Goal: Task Accomplishment & Management: Complete application form

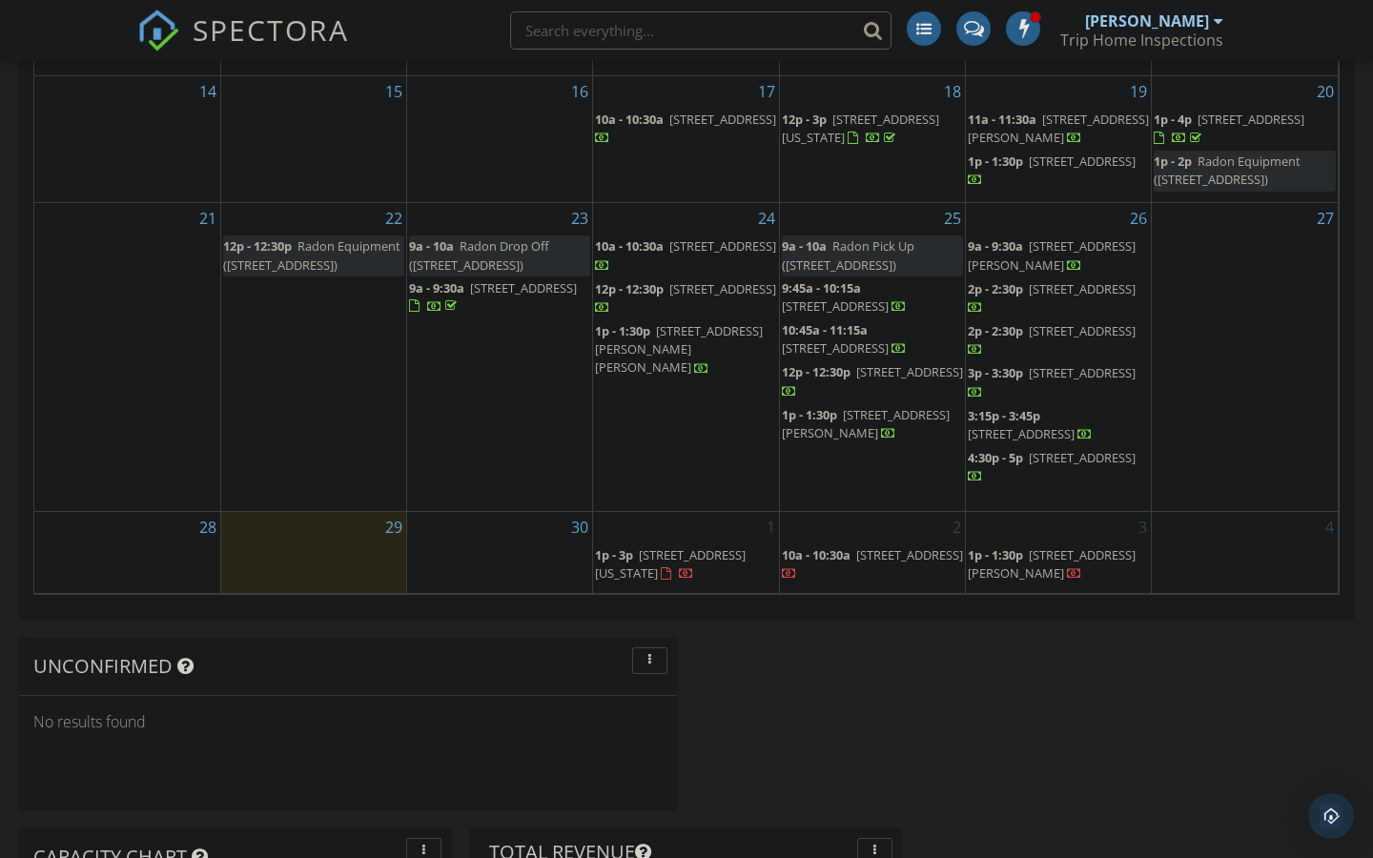
scroll to position [1071, 0]
click at [1172, 641] on div "Today Thomas Tripline No results found New Inspection New Quote Calendar Septem…" at bounding box center [686, 460] width 1373 height 2450
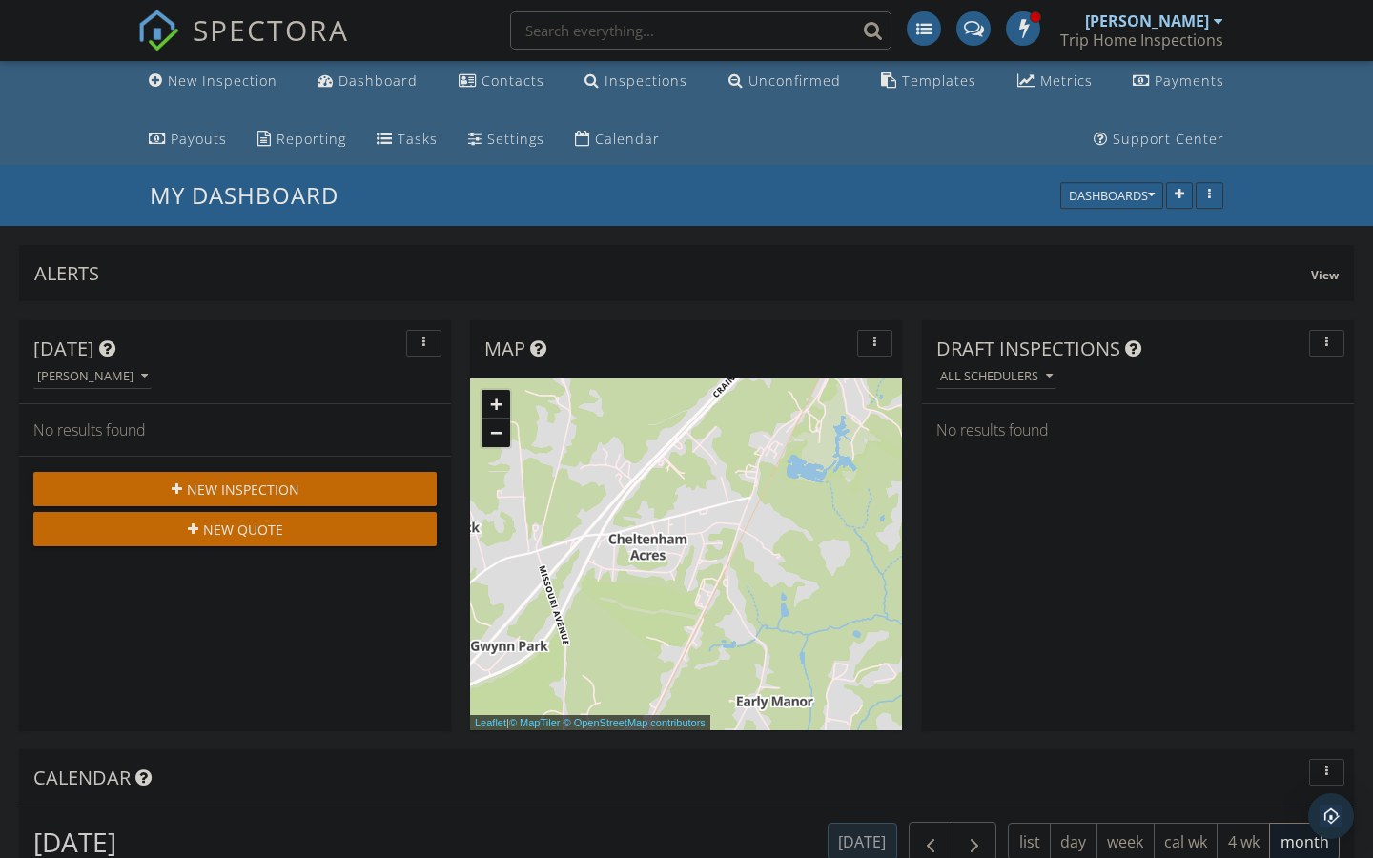
scroll to position [4, 0]
click at [317, 486] on div "New Inspection" at bounding box center [235, 490] width 373 height 20
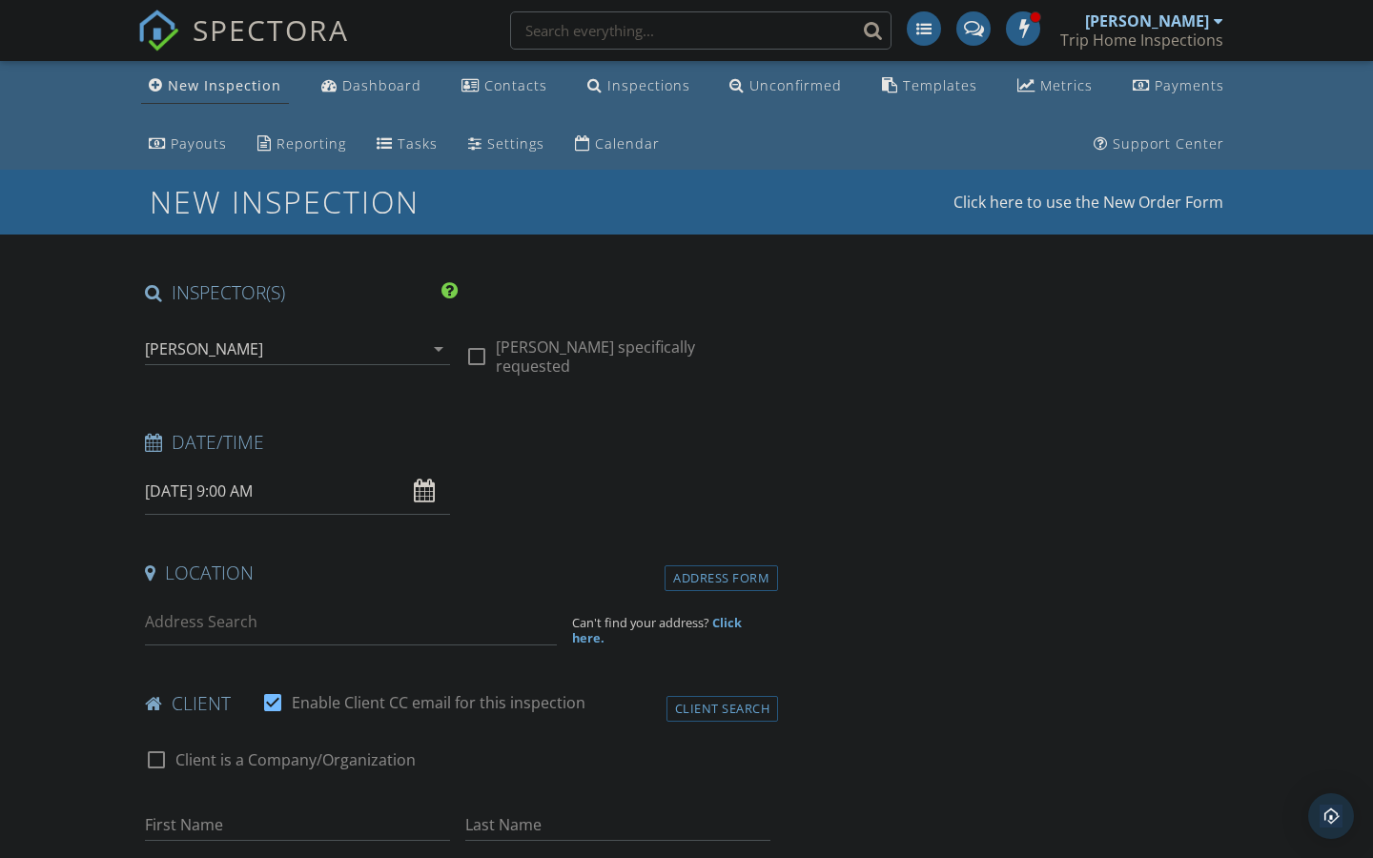
click at [247, 485] on input "09/30/2025 9:00 AM" at bounding box center [297, 491] width 305 height 47
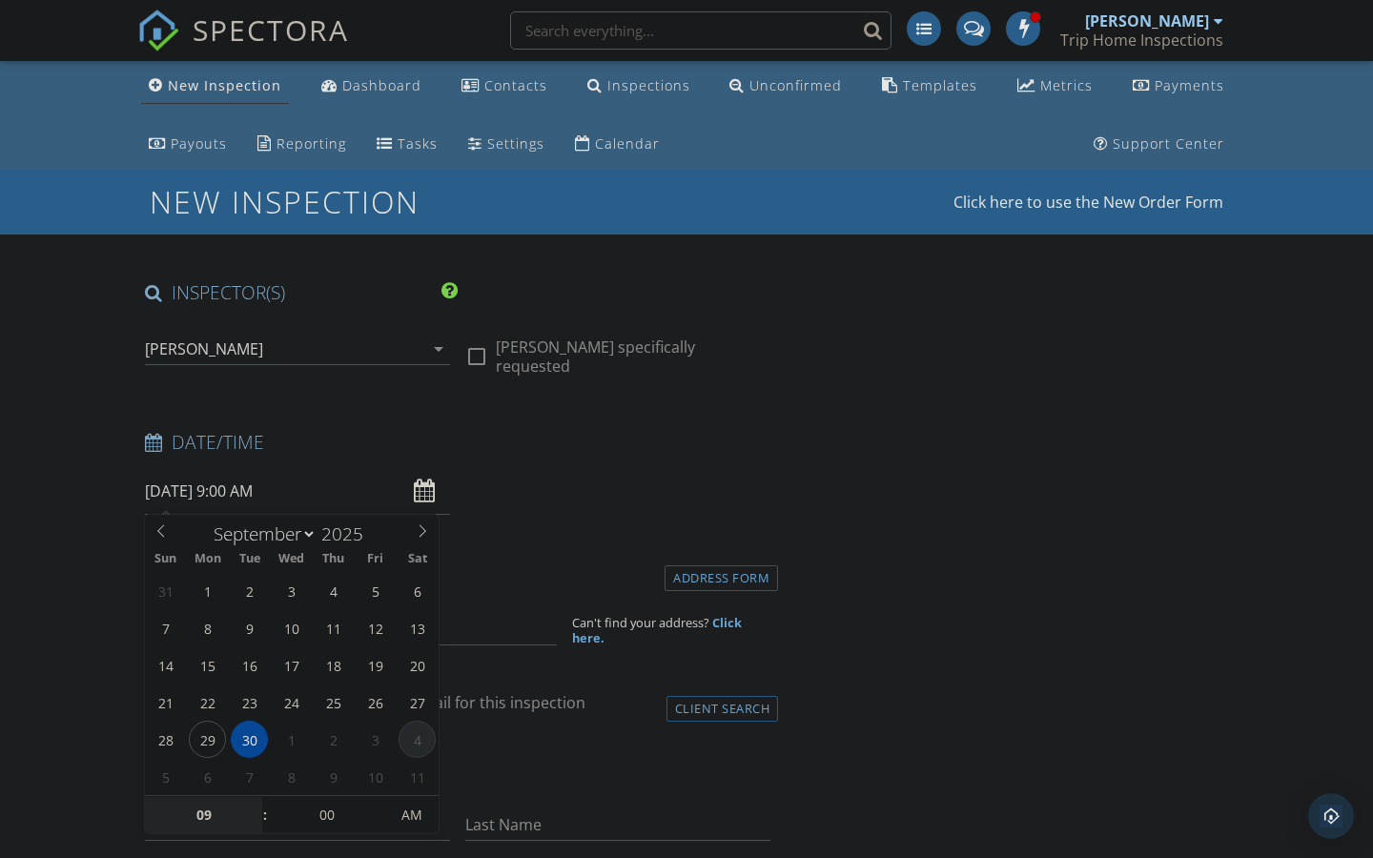
select select "9"
type input "10/04/2025 9:00 AM"
type input "10"
type input "10/04/2025 10:00 AM"
click at [250, 806] on span at bounding box center [255, 805] width 13 height 19
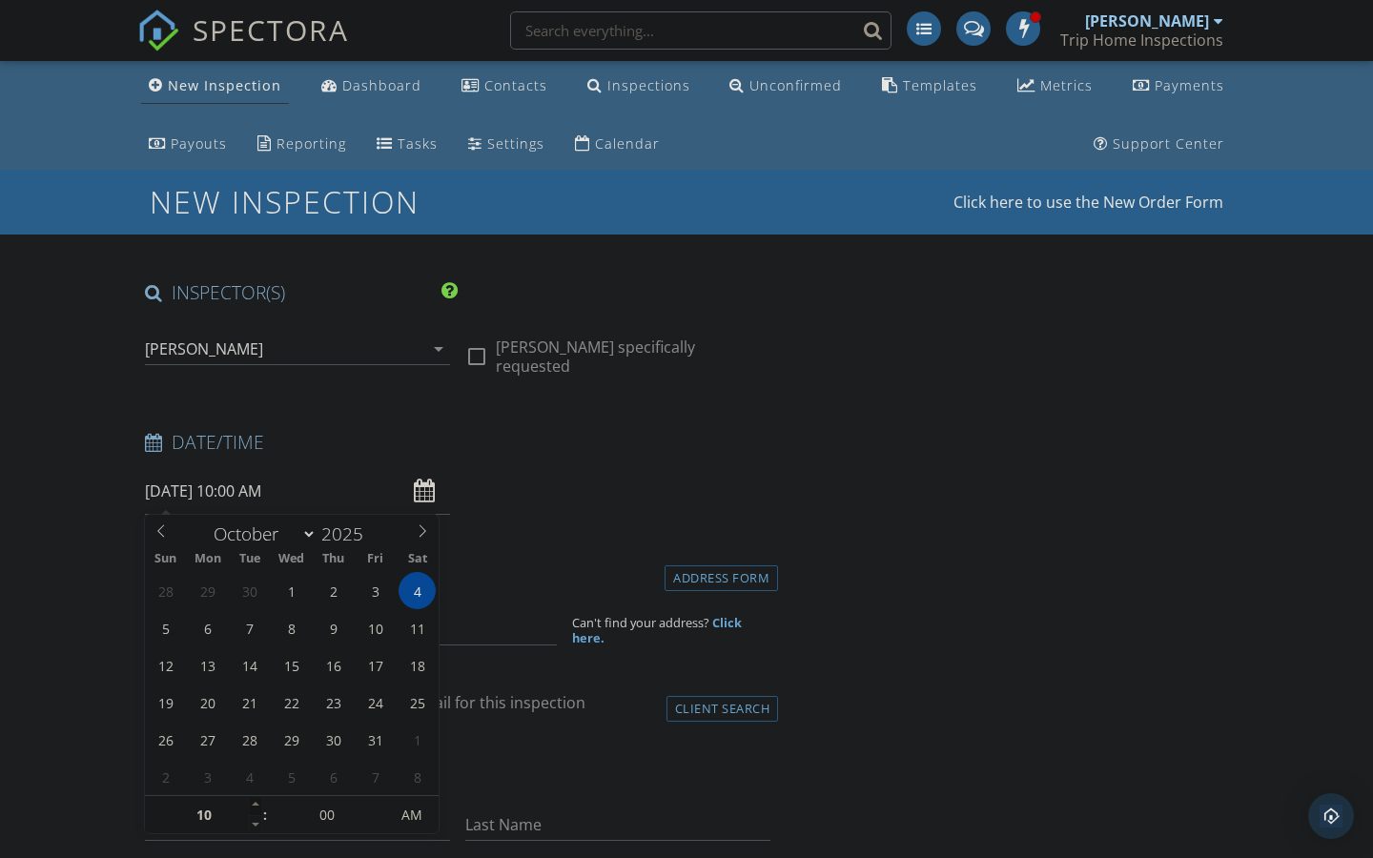
type input "11"
type input "10/04/2025 11:00 AM"
click at [250, 805] on span at bounding box center [255, 805] width 13 height 19
click at [537, 783] on div "check_box_outline_blank Client is a Company/Organization" at bounding box center [457, 769] width 625 height 50
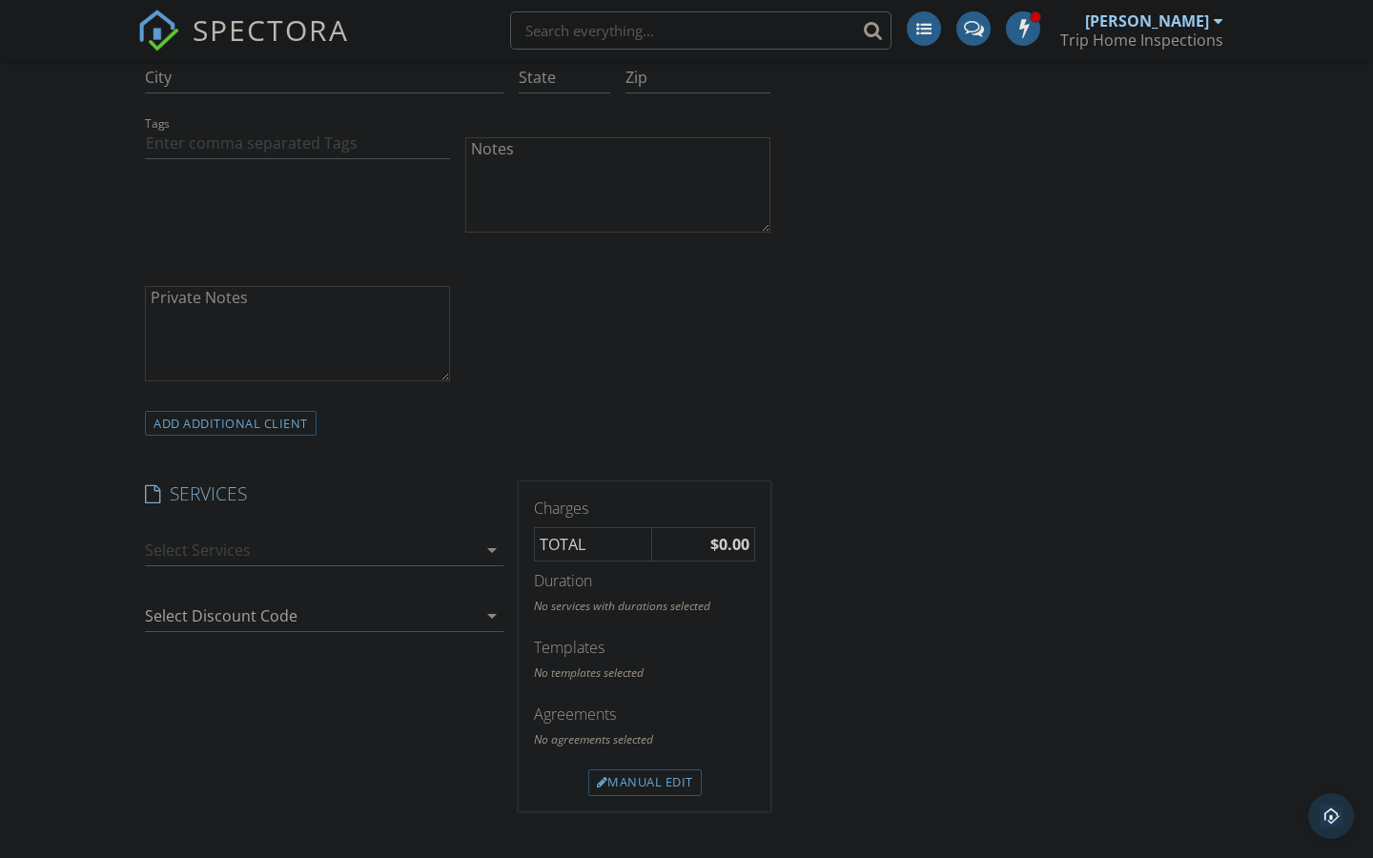
scroll to position [1011, 0]
drag, startPoint x: 490, startPoint y: 546, endPoint x: 471, endPoint y: 553, distance: 20.2
click at [490, 546] on icon "arrow_drop_down" at bounding box center [491, 549] width 23 height 23
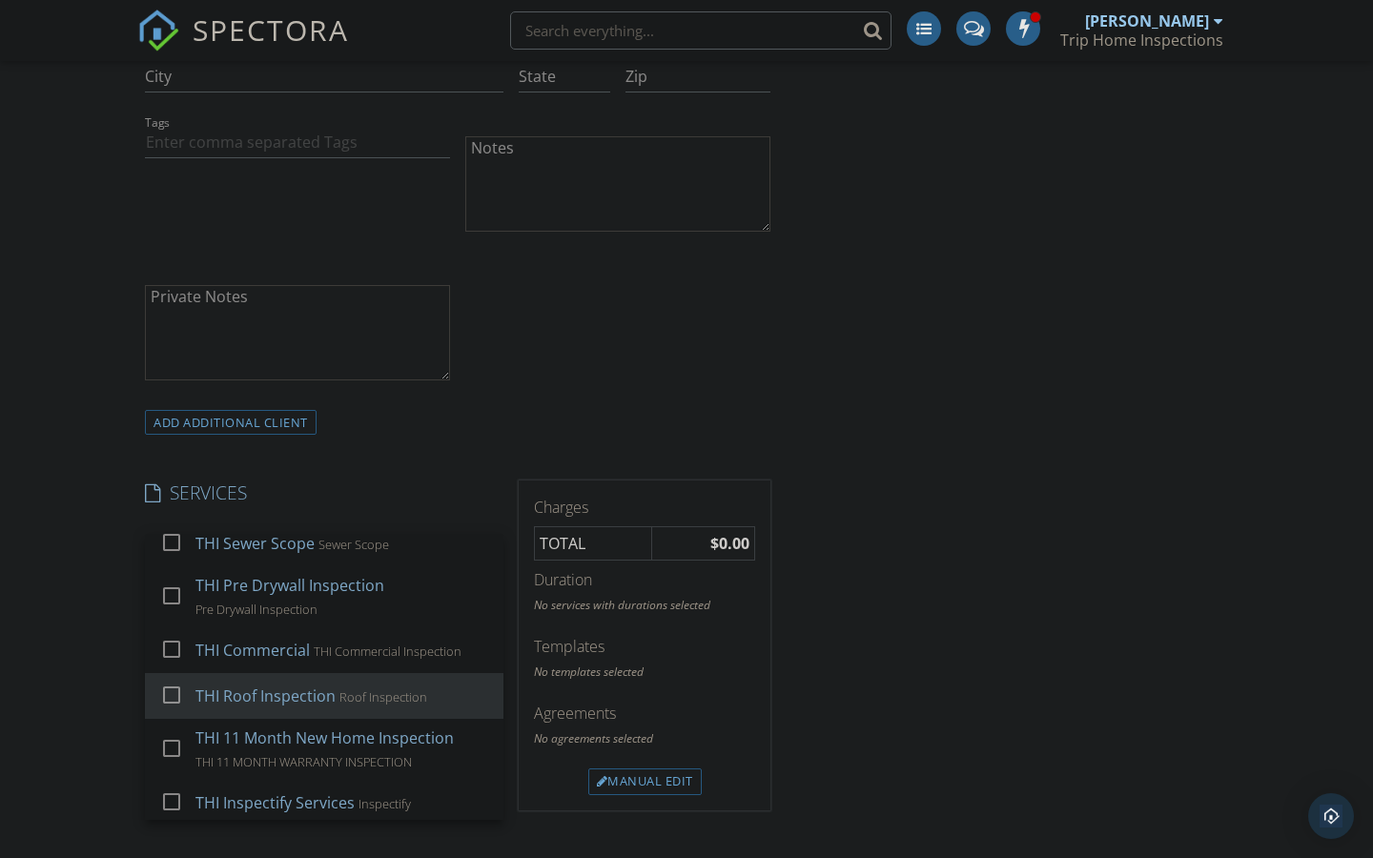
scroll to position [649, 0]
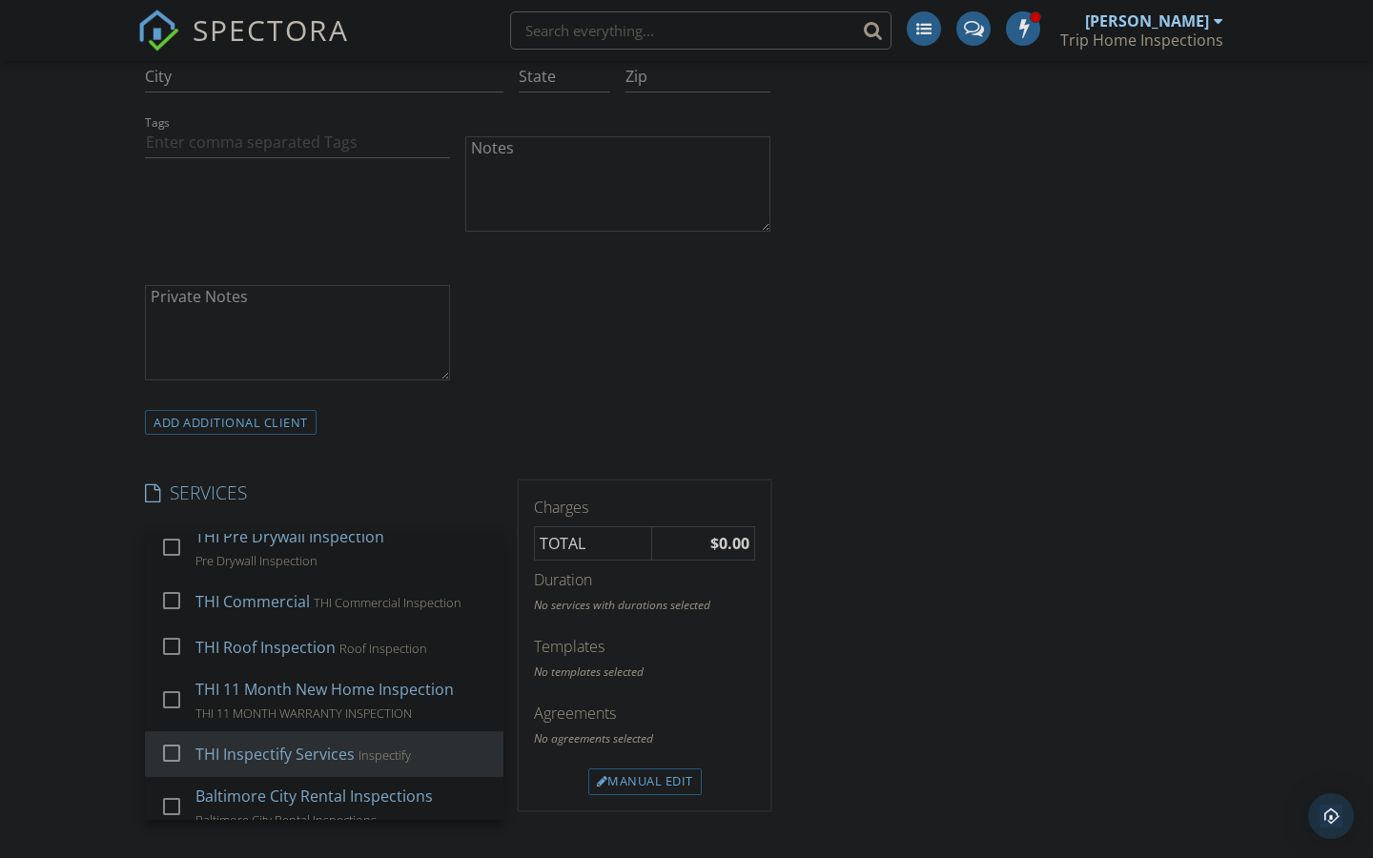
click at [170, 745] on div at bounding box center [171, 753] width 32 height 32
checkbox input "false"
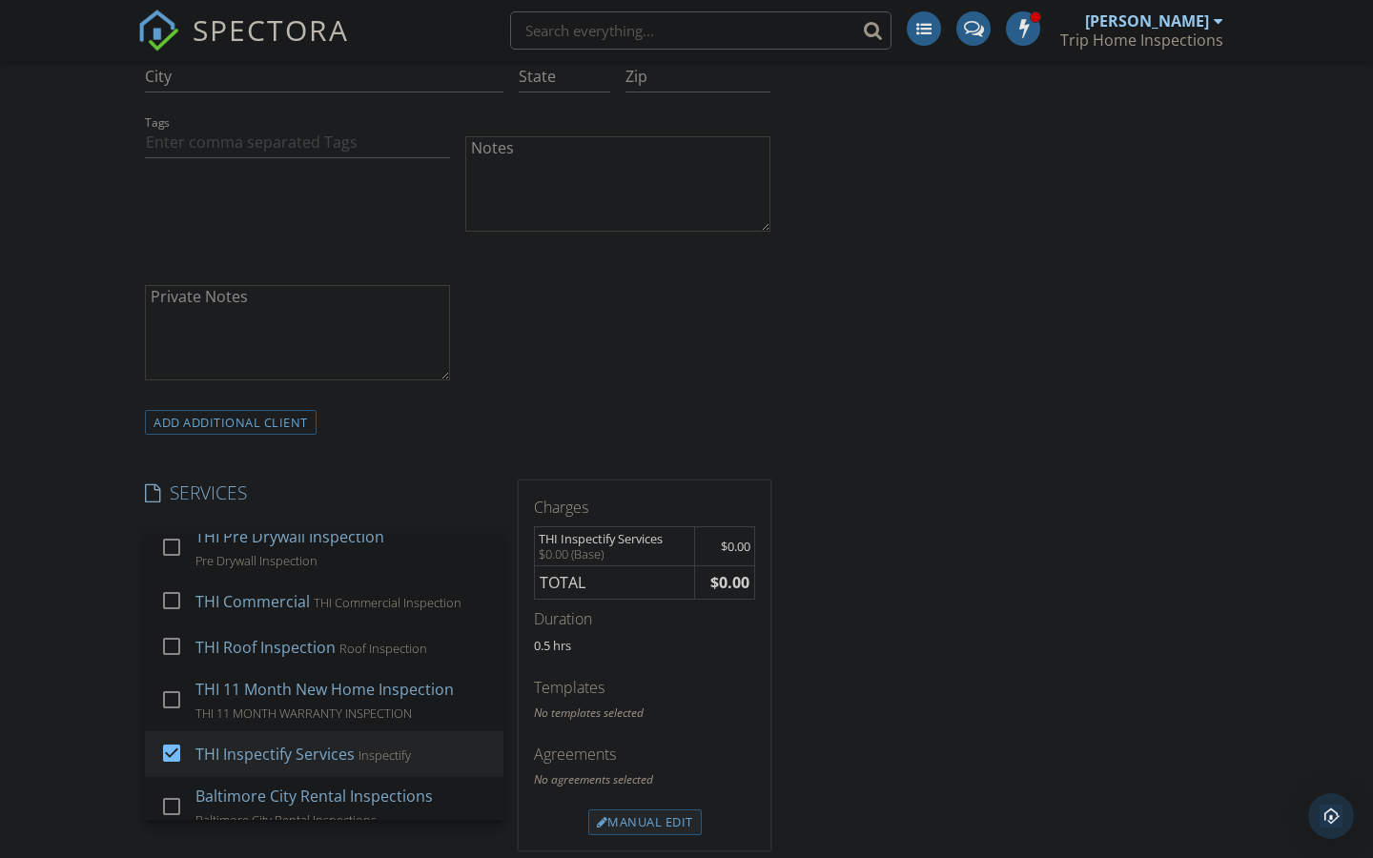
click at [618, 822] on div "Manual Edit" at bounding box center [644, 822] width 113 height 27
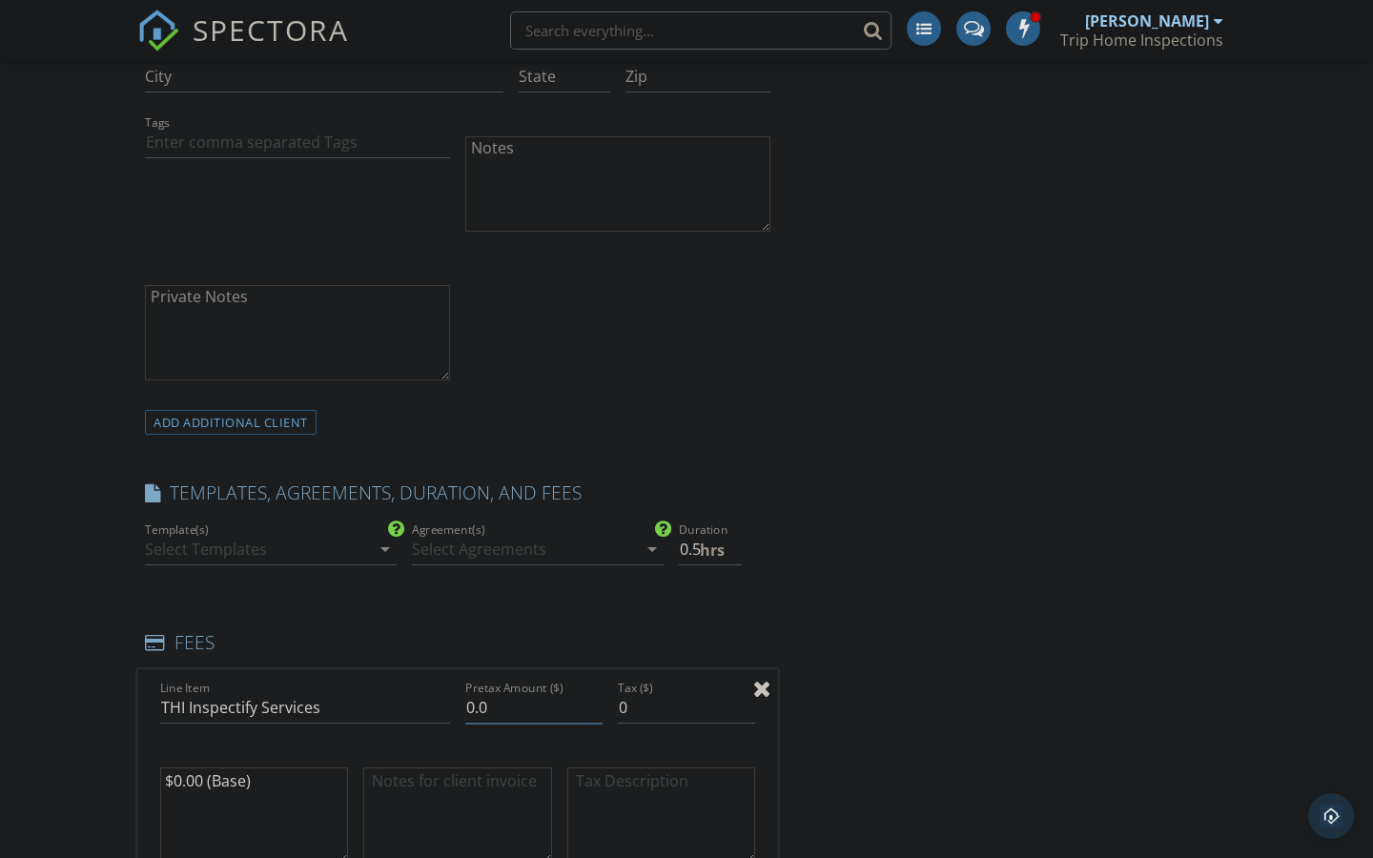
click at [480, 692] on input "0.0" at bounding box center [533, 707] width 137 height 31
type input "625"
type input "625.00"
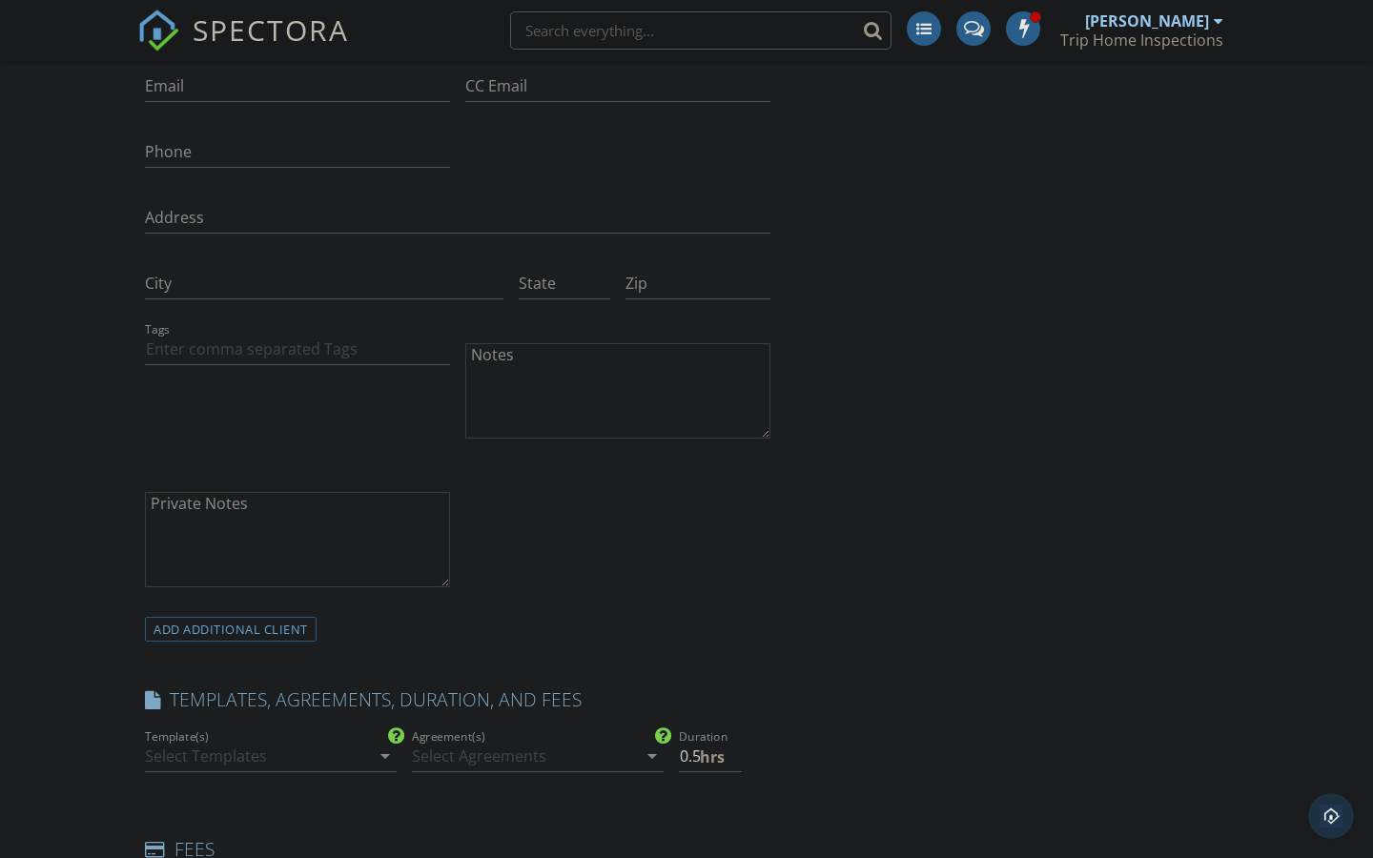
scroll to position [802, 0]
click at [591, 410] on textarea "Notes" at bounding box center [617, 393] width 305 height 95
type textarea "Home Inspection"
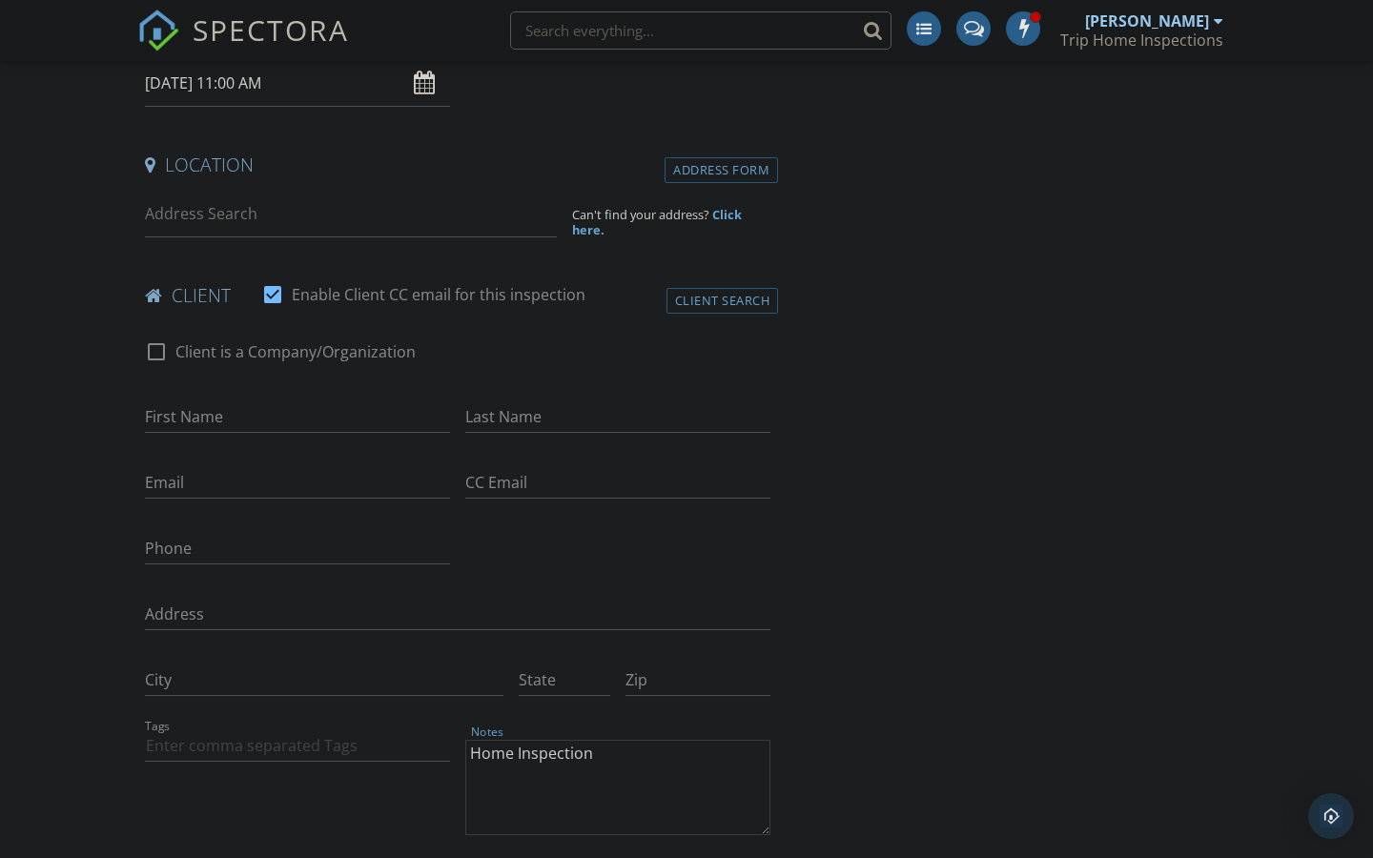
scroll to position [400, 0]
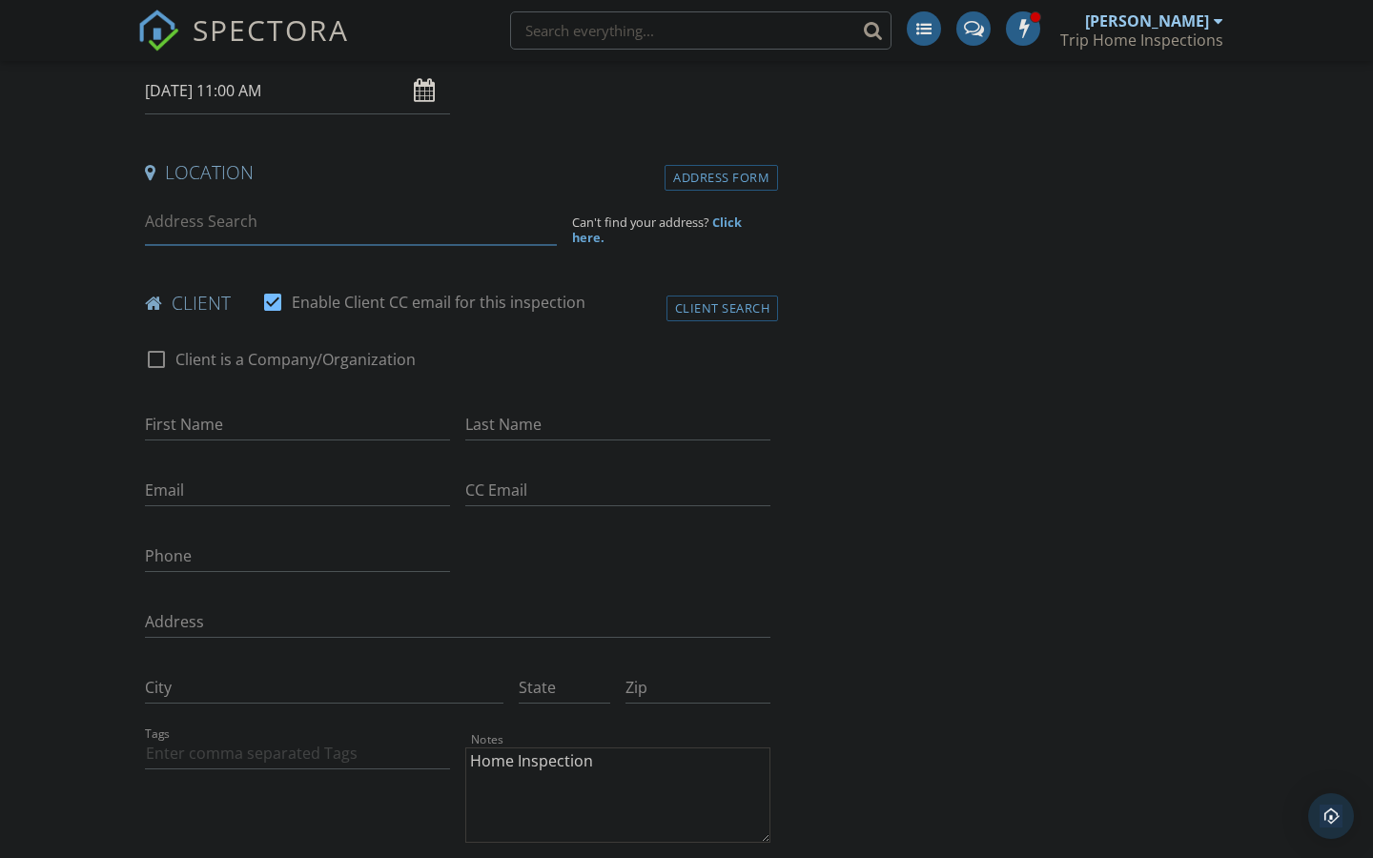
click at [336, 226] on input at bounding box center [351, 221] width 412 height 47
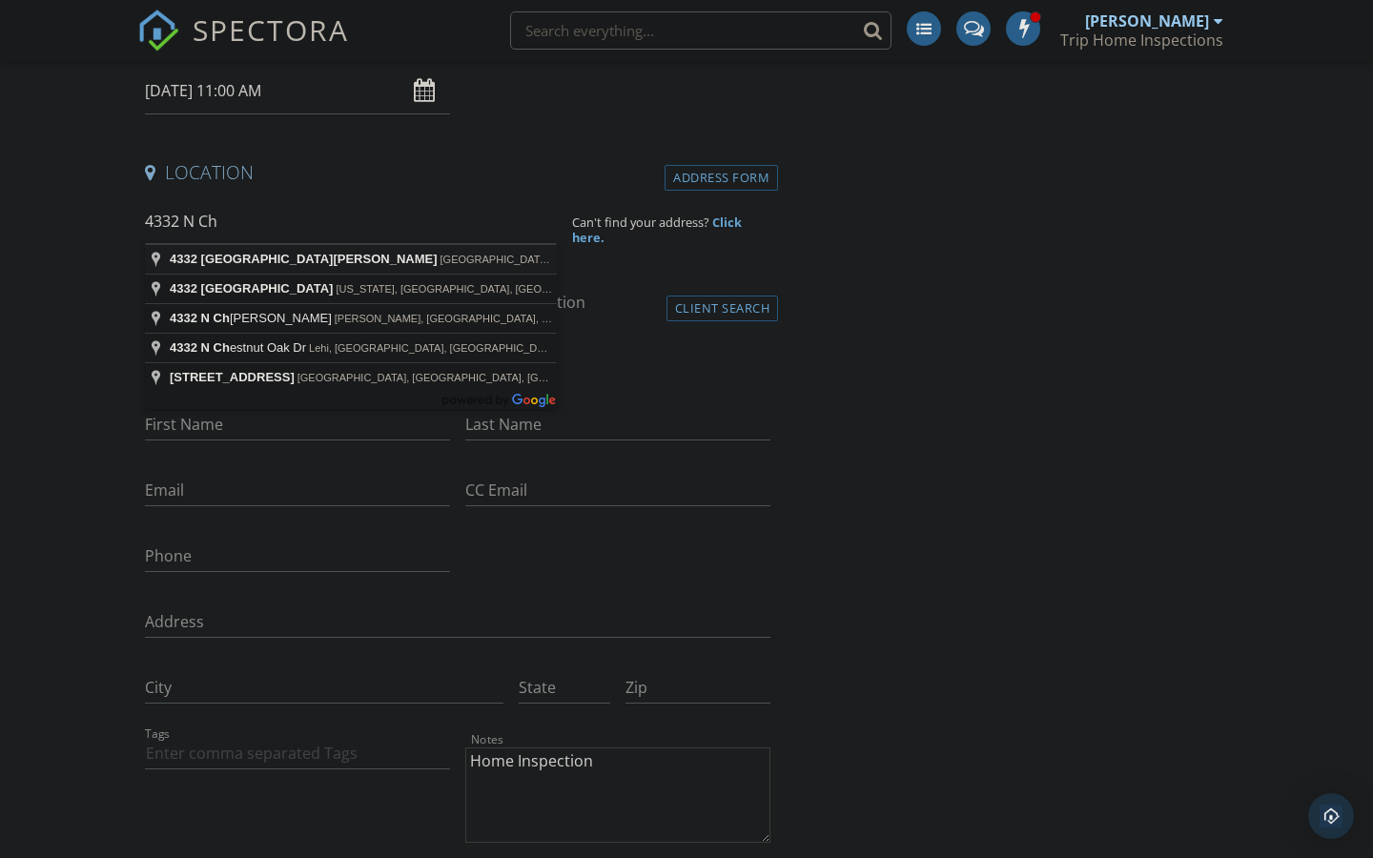
type input "4332 North Charles Street, Baltimore, MD, USA"
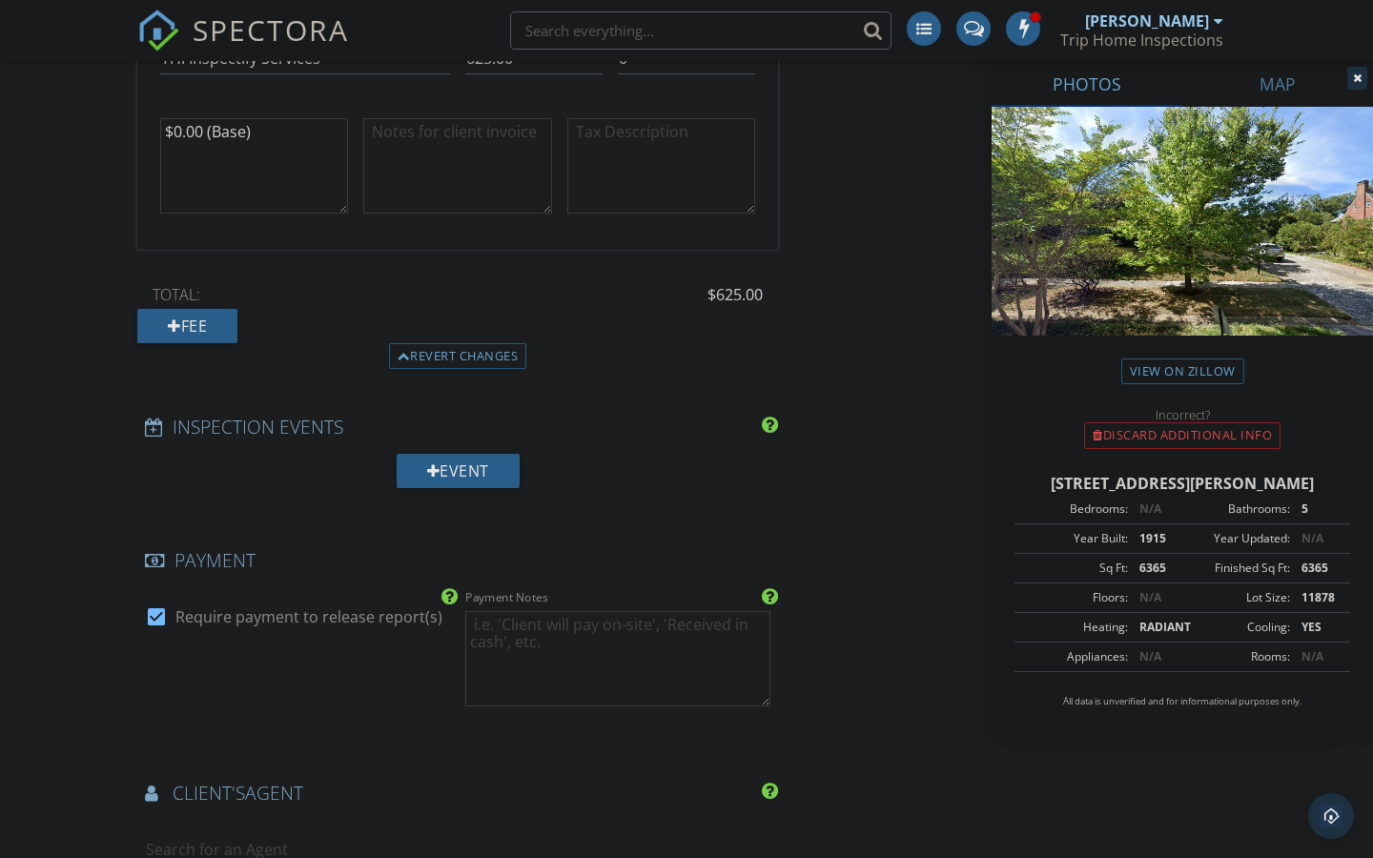
scroll to position [2069, 0]
click at [157, 616] on div at bounding box center [156, 615] width 32 height 32
checkbox input "false"
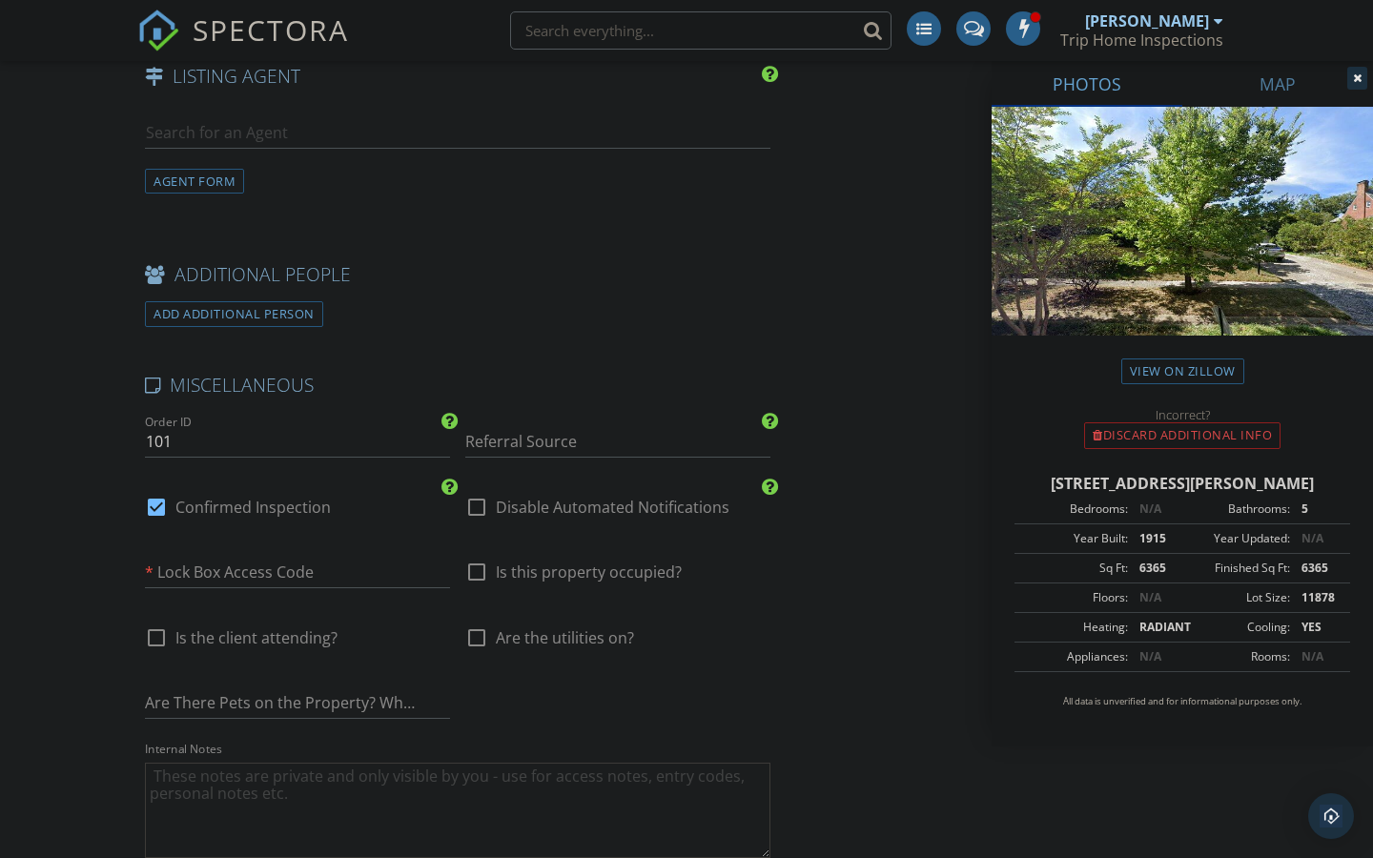
scroll to position [3011, 0]
click at [161, 488] on div at bounding box center [156, 504] width 32 height 32
checkbox input "false"
checkbox input "true"
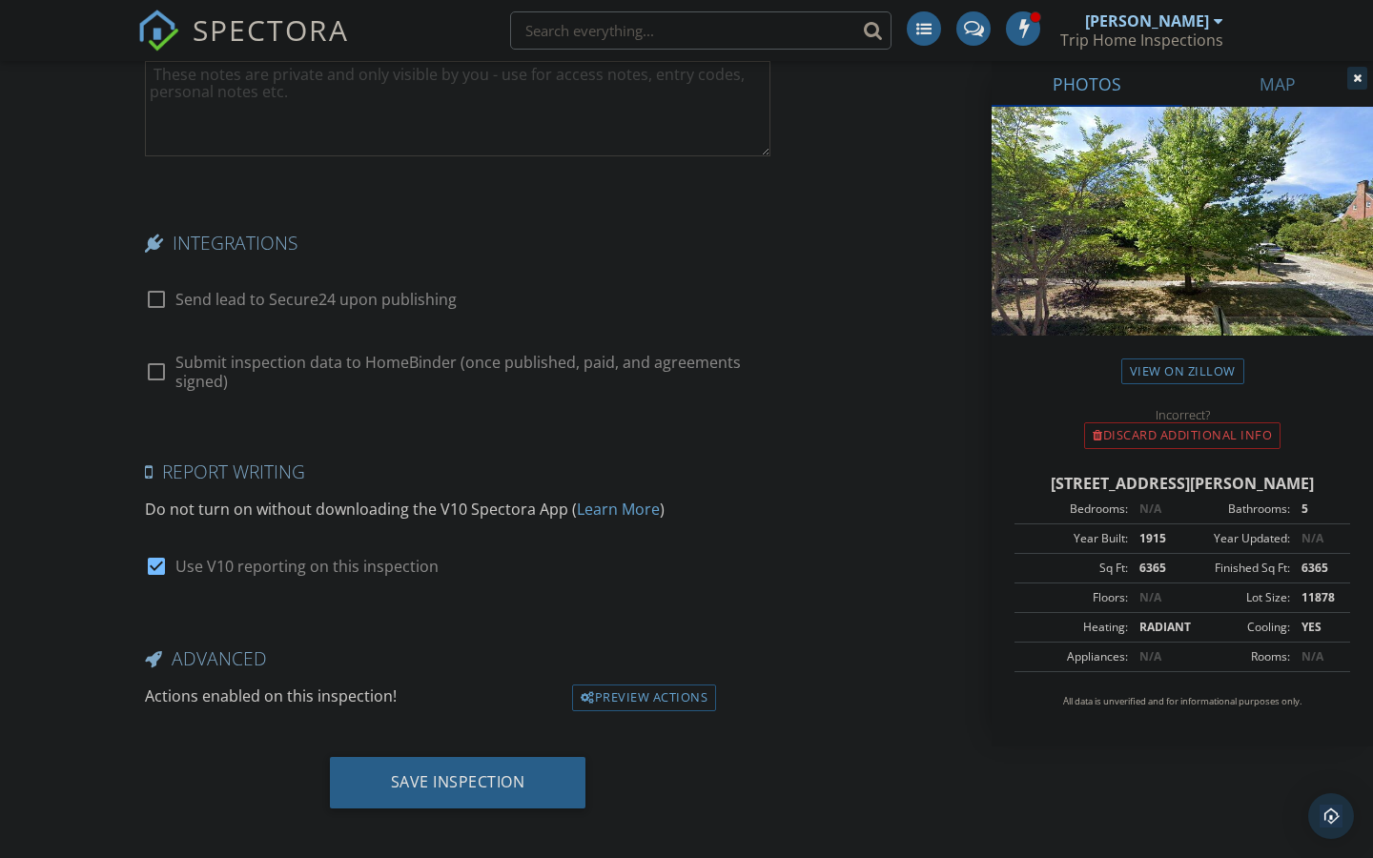
scroll to position [3709, 0]
click at [155, 553] on div at bounding box center [156, 567] width 32 height 32
checkbox input "false"
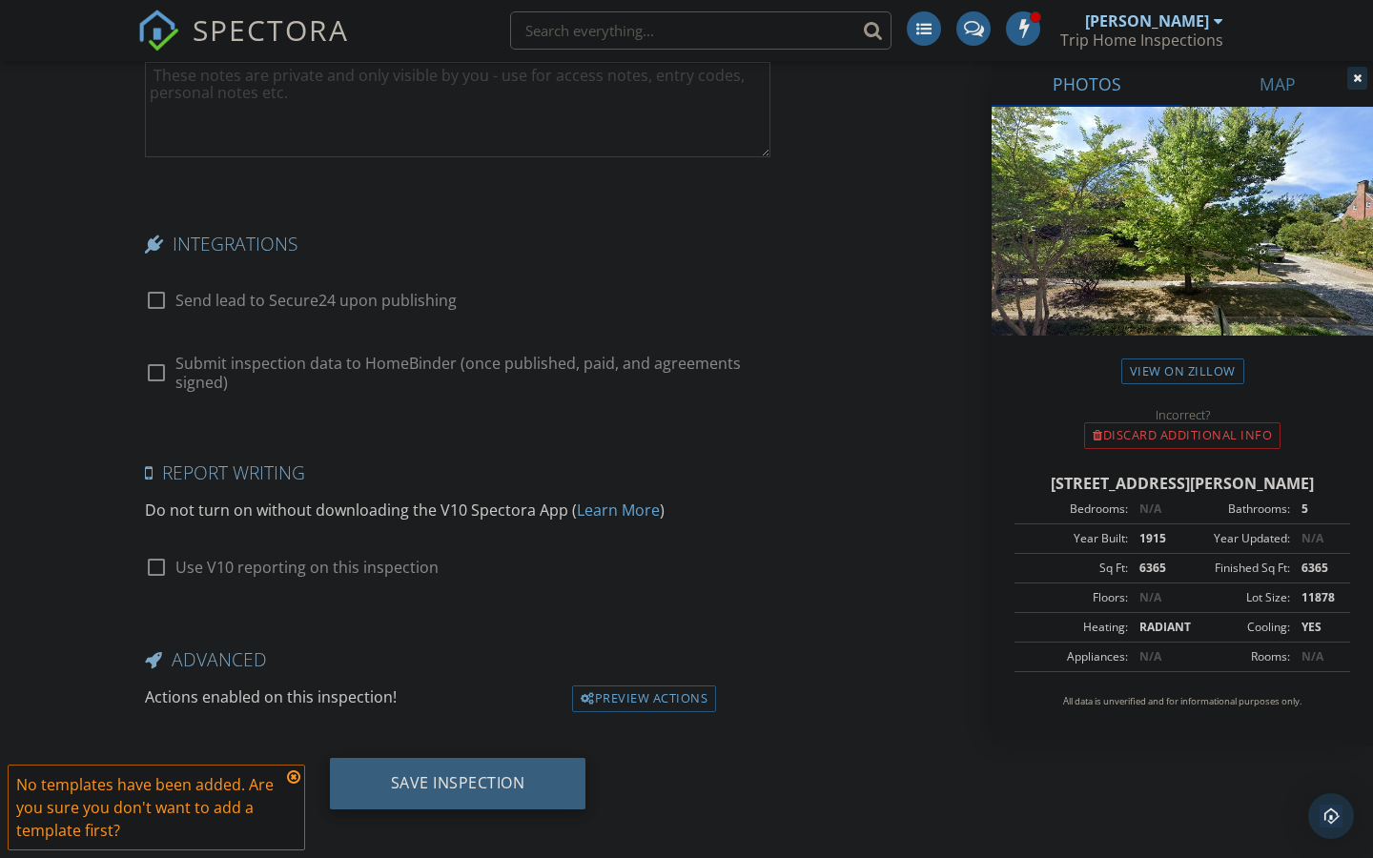
click at [448, 773] on div "Save Inspection" at bounding box center [458, 782] width 134 height 19
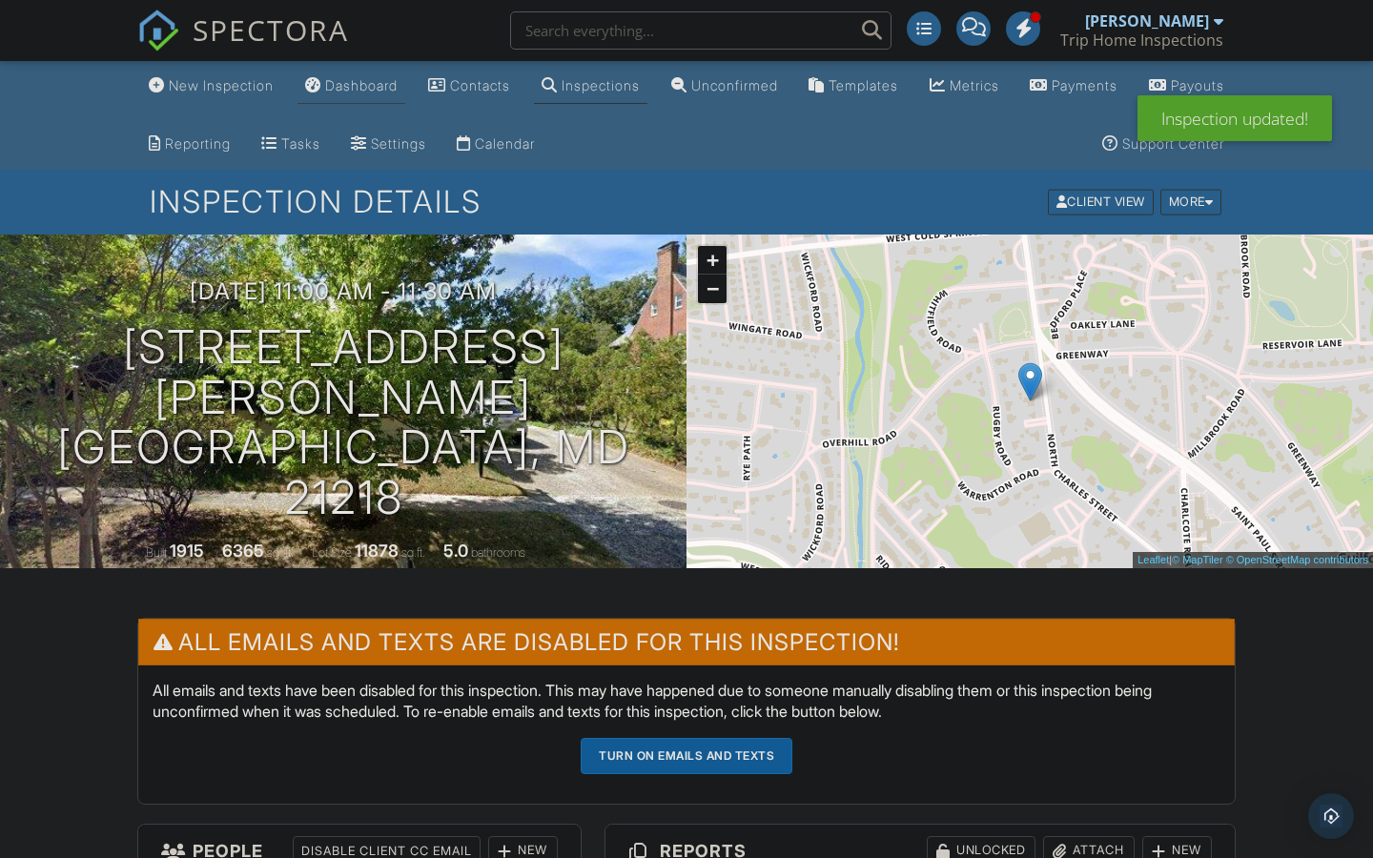
click at [367, 92] on div "Dashboard" at bounding box center [361, 85] width 72 height 16
